Goal: Register for event/course

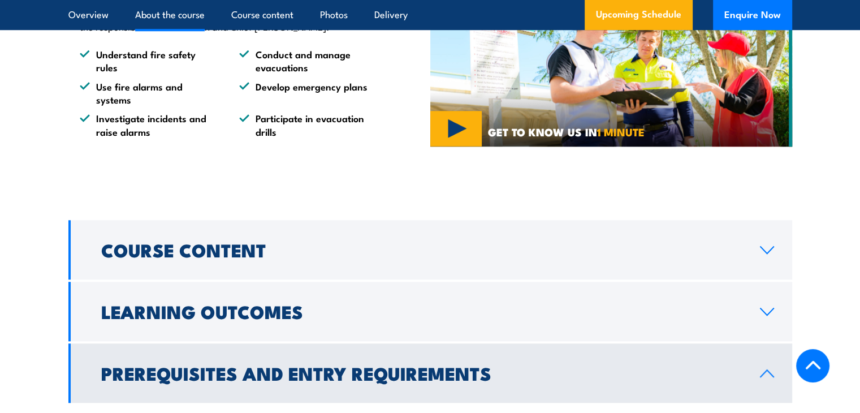
scroll to position [942, 0]
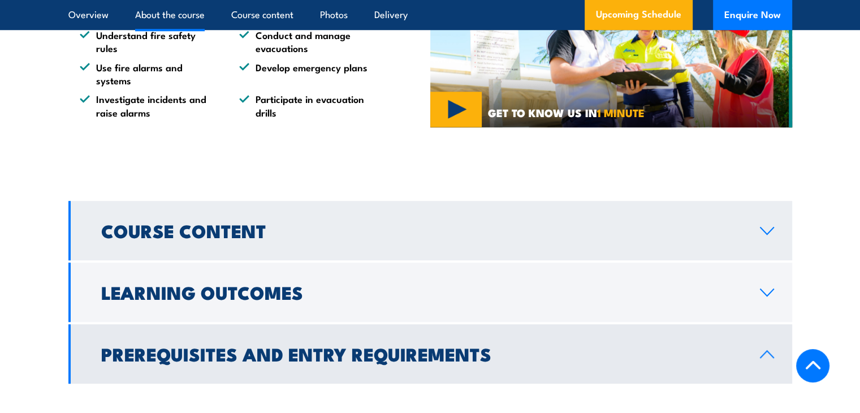
click at [445, 224] on link "Course Content" at bounding box center [430, 230] width 724 height 59
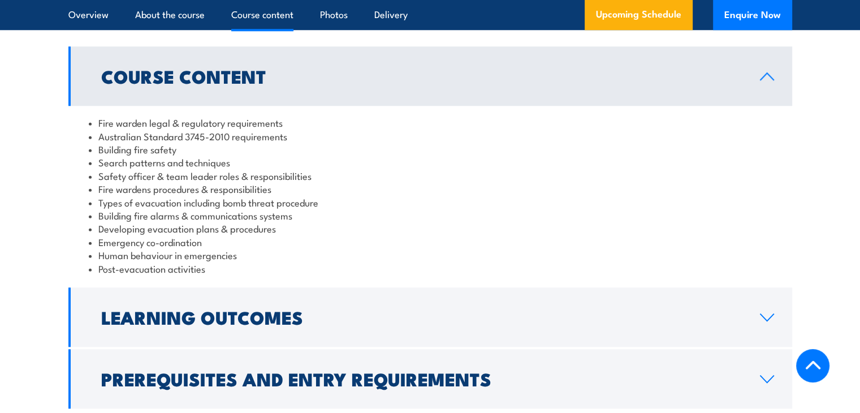
scroll to position [1244, 0]
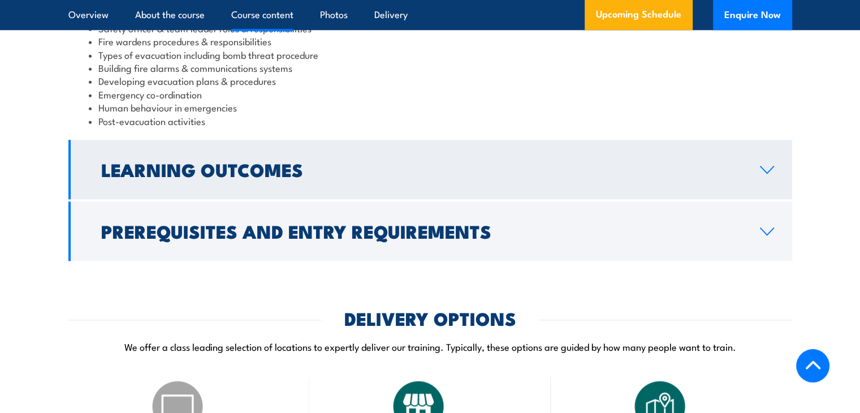
click at [439, 199] on link "Learning Outcomes" at bounding box center [430, 169] width 724 height 59
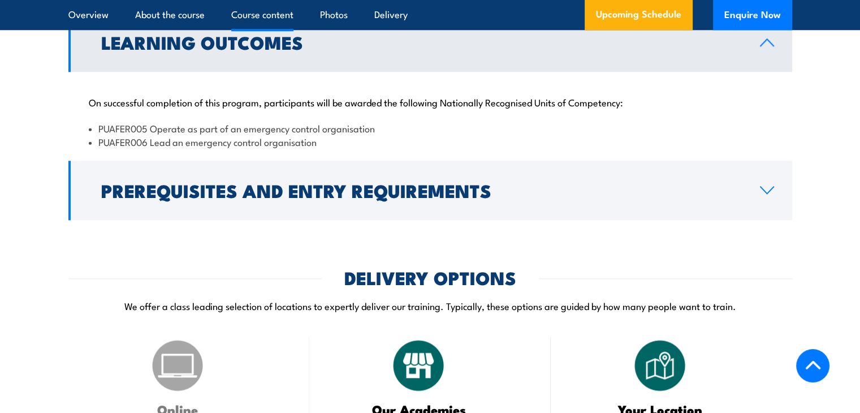
scroll to position [1110, 0]
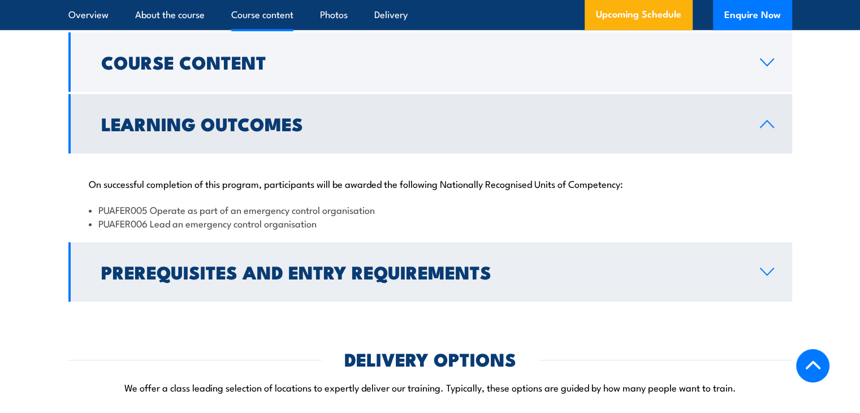
click at [450, 279] on h2 "Prerequisites and Entry Requirements" at bounding box center [421, 271] width 641 height 16
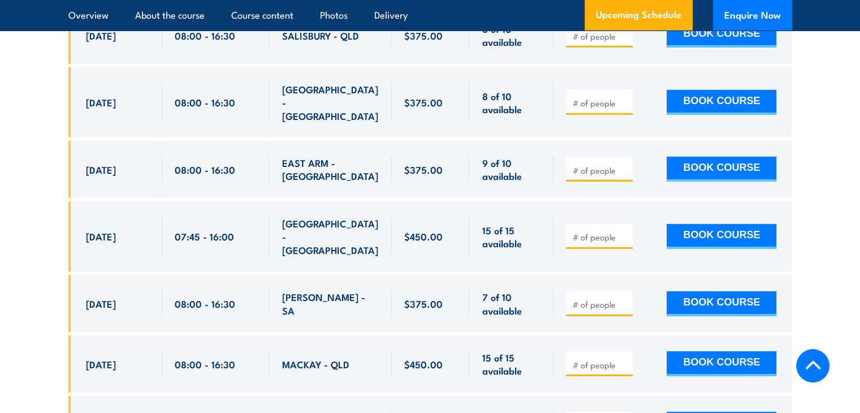
scroll to position [3598, 0]
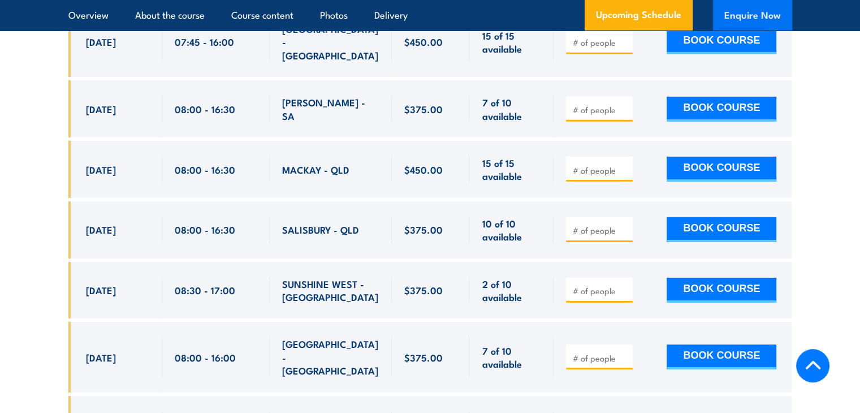
click at [752, 12] on button "Enquire Now" at bounding box center [752, 15] width 79 height 31
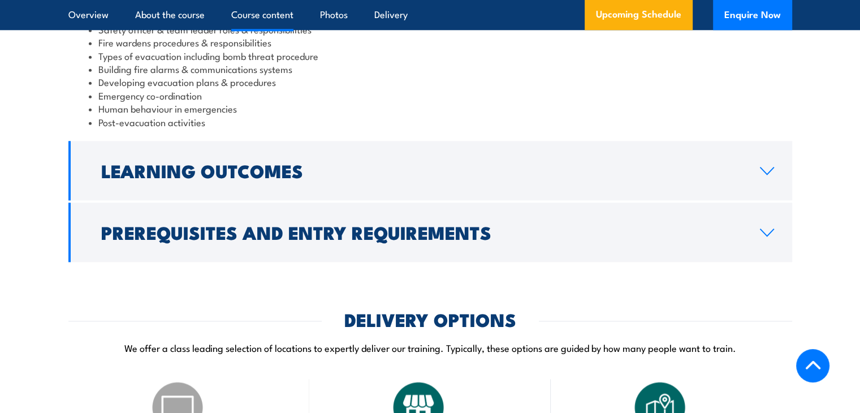
scroll to position [1209, 0]
